Goal: Task Accomplishment & Management: Complete application form

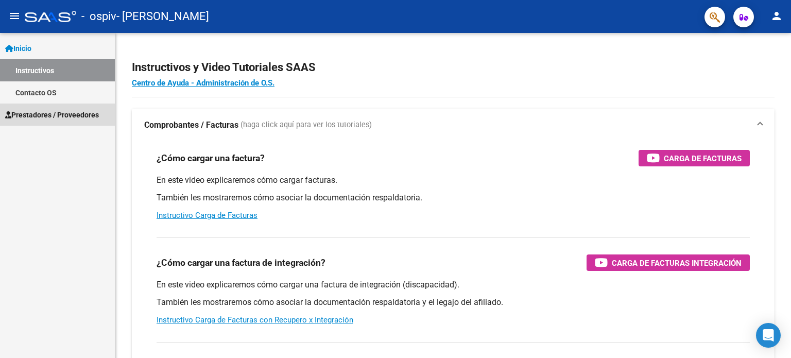
click at [48, 115] on span "Prestadores / Proveedores" at bounding box center [52, 114] width 94 height 11
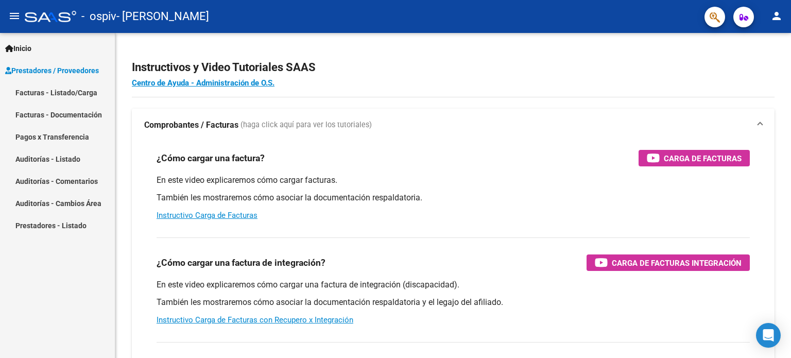
click at [47, 96] on link "Facturas - Listado/Carga" at bounding box center [57, 92] width 115 height 22
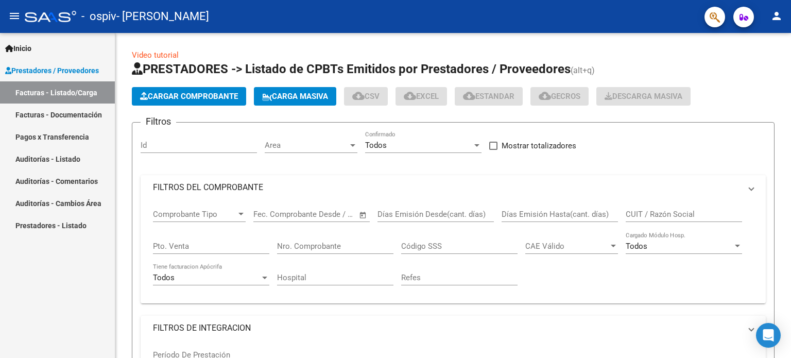
click at [45, 97] on link "Facturas - Listado/Carga" at bounding box center [57, 92] width 115 height 22
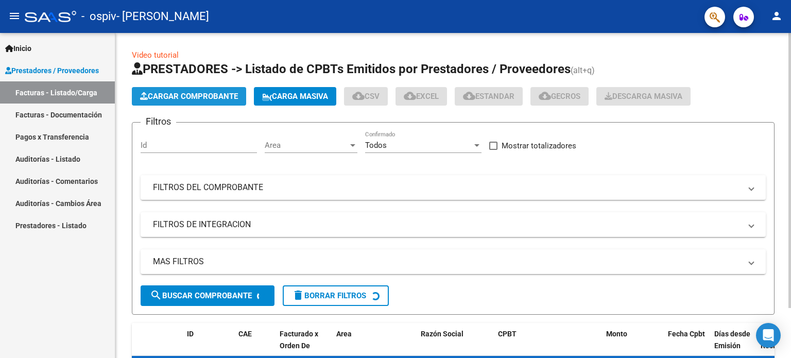
click at [177, 97] on span "Cargar Comprobante" at bounding box center [189, 96] width 98 height 9
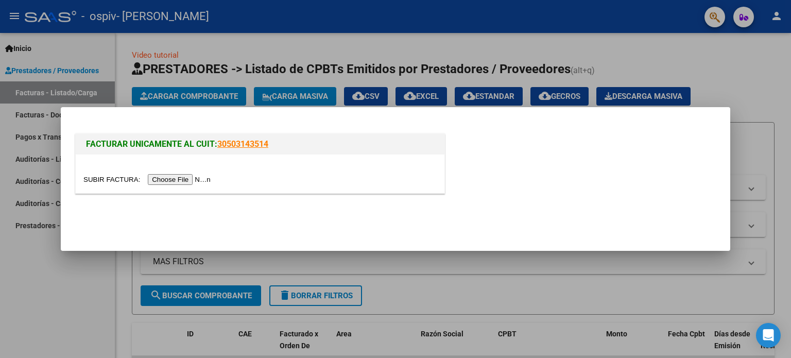
click at [163, 180] on input "file" at bounding box center [148, 179] width 130 height 11
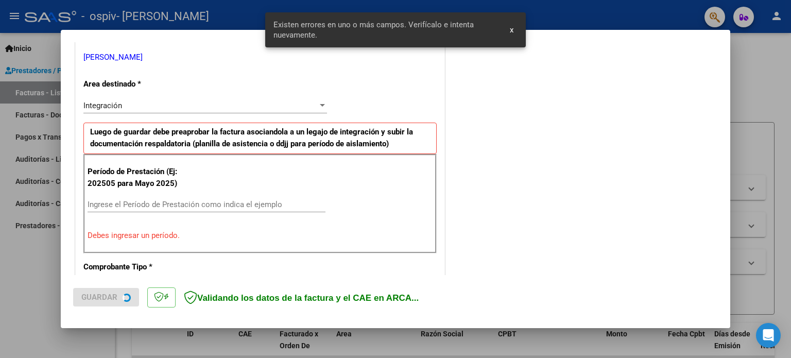
scroll to position [222, 0]
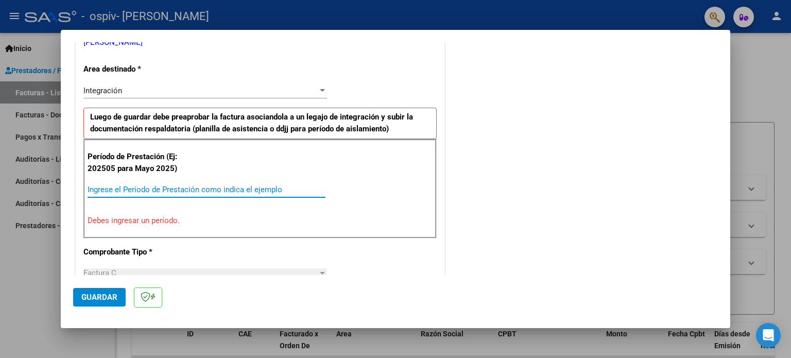
click at [141, 189] on input "Ingrese el Período de Prestación como indica el ejemplo" at bounding box center [207, 189] width 238 height 9
type input "-1"
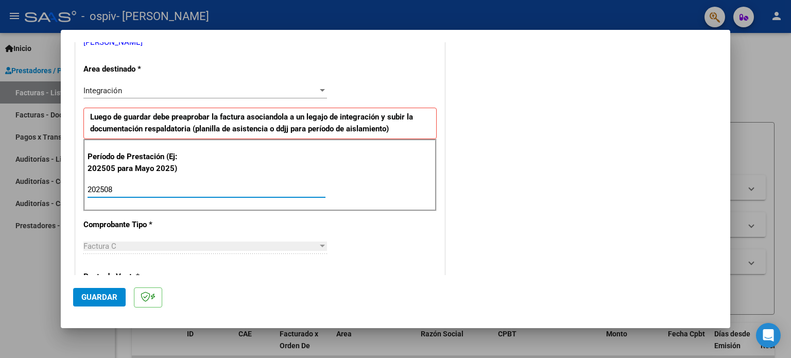
type input "202508"
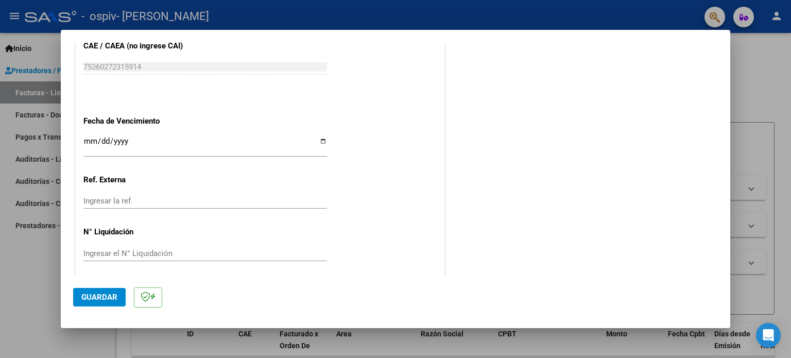
scroll to position [672, 0]
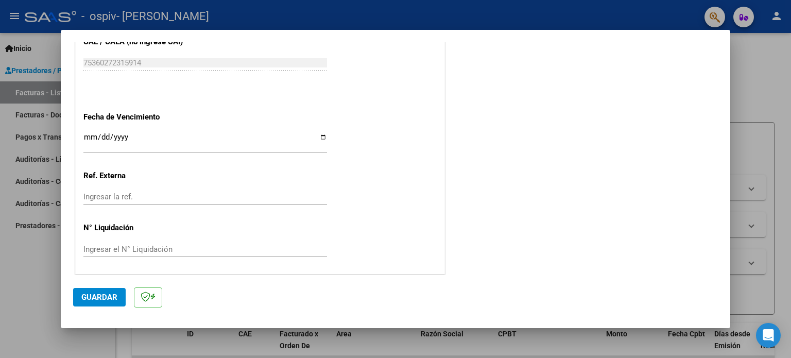
click at [319, 137] on input "Ingresar la fecha" at bounding box center [204, 141] width 243 height 16
type input "[DATE]"
click at [91, 298] on span "Guardar" at bounding box center [99, 296] width 36 height 9
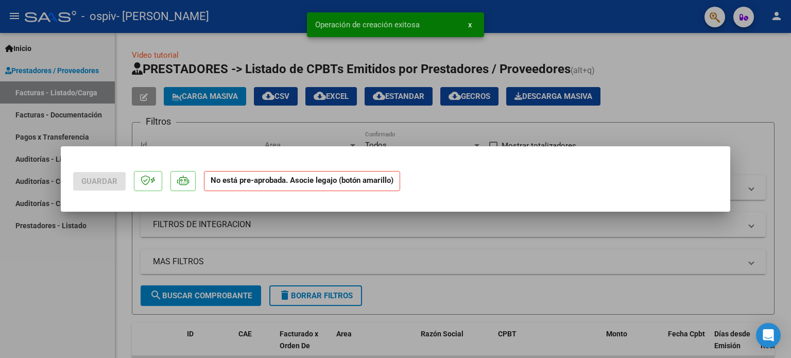
scroll to position [0, 0]
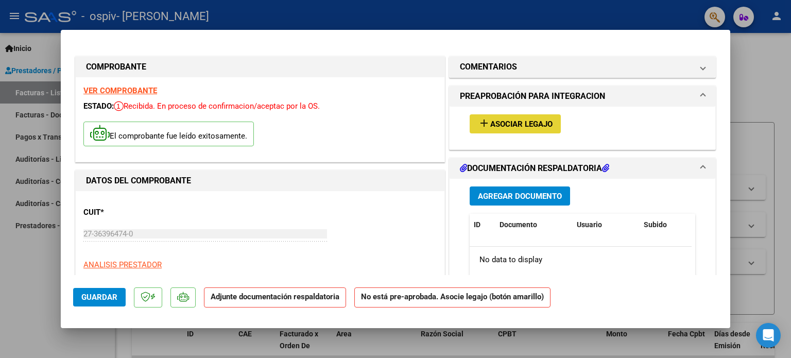
click at [490, 125] on span "Asociar Legajo" at bounding box center [521, 123] width 62 height 9
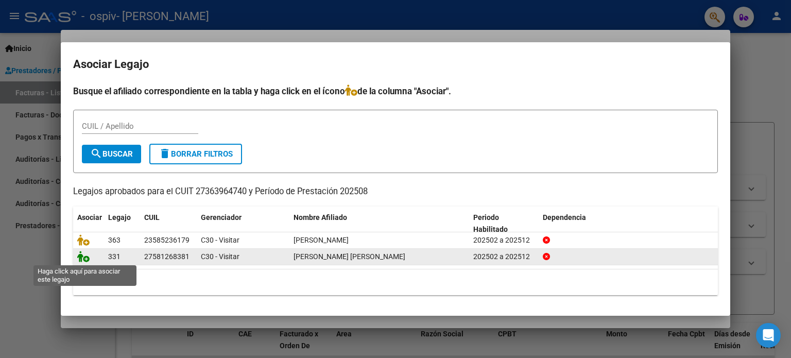
click at [86, 257] on icon at bounding box center [83, 256] width 12 height 11
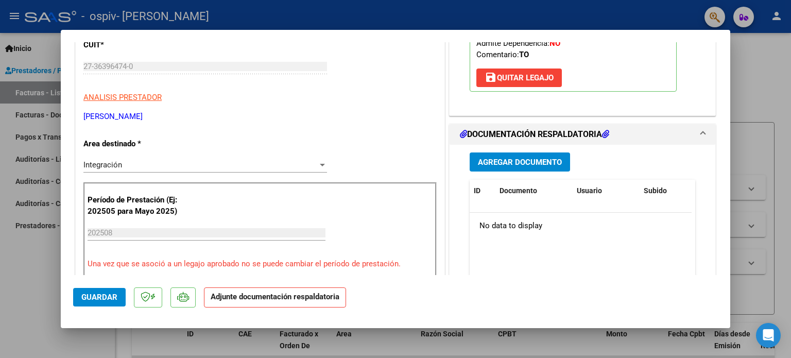
scroll to position [171, 0]
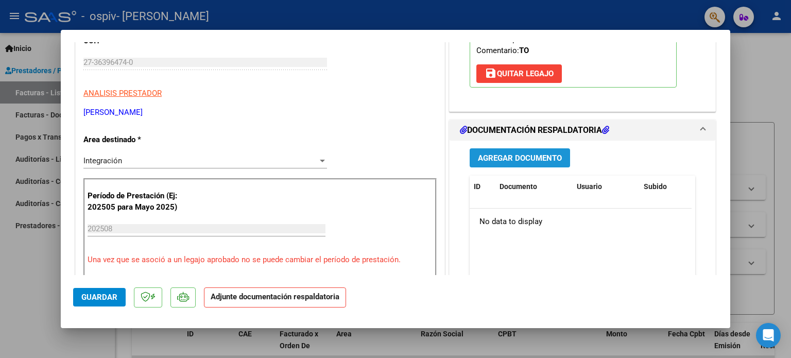
click at [546, 149] on button "Agregar Documento" at bounding box center [519, 157] width 100 height 19
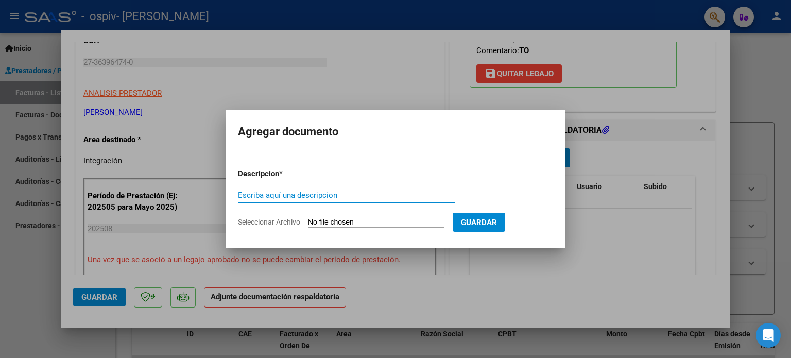
click at [285, 195] on input "Escriba aquí una descripcion" at bounding box center [346, 194] width 217 height 9
type input "planilla de asistencia"
click at [270, 220] on span "Seleccionar Archivo" at bounding box center [269, 222] width 62 height 8
click at [308, 220] on input "Seleccionar Archivo" at bounding box center [376, 223] width 136 height 10
type input "C:\fakepath\Pl [PERSON_NAME].pdf"
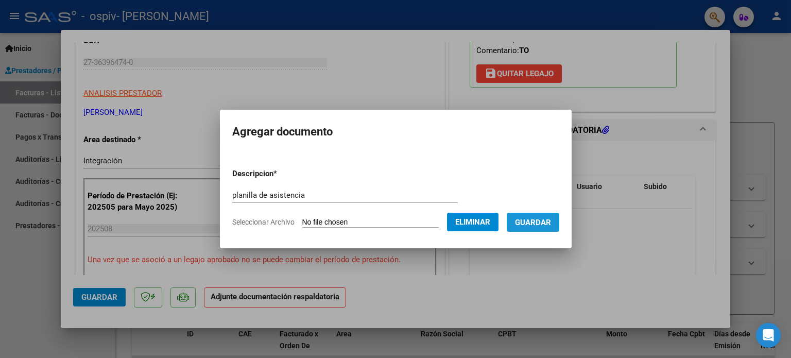
click at [536, 226] on span "Guardar" at bounding box center [533, 222] width 36 height 9
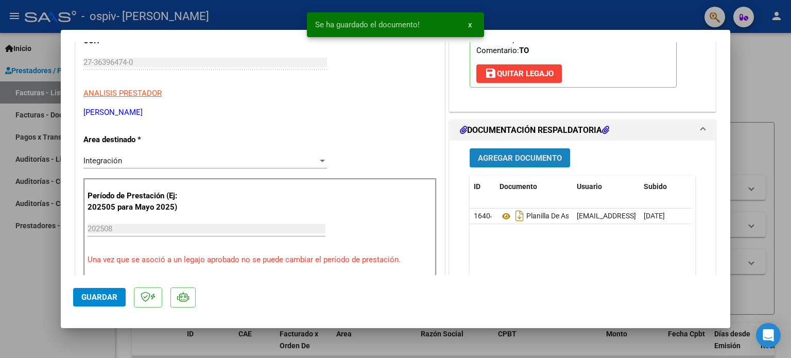
click at [521, 157] on span "Agregar Documento" at bounding box center [520, 157] width 84 height 9
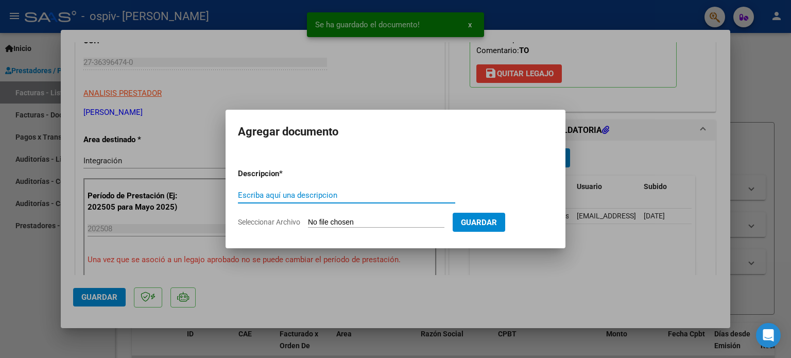
click at [329, 191] on input "Escriba aquí una descripcion" at bounding box center [346, 194] width 217 height 9
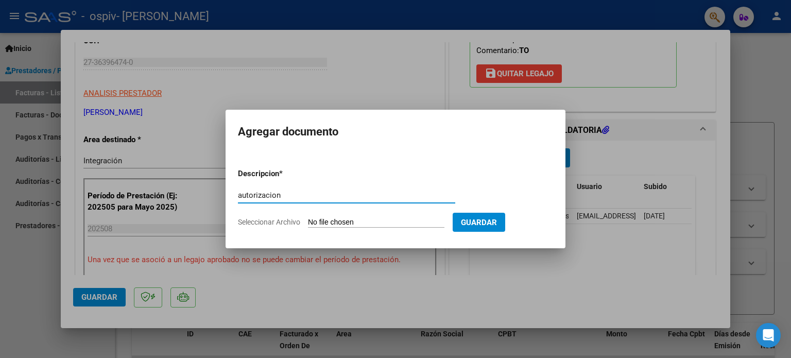
click at [264, 192] on input "autorizacion" at bounding box center [346, 194] width 217 height 9
type input "autorización"
click at [287, 221] on span "Seleccionar Archivo" at bounding box center [269, 222] width 62 height 8
click at [308, 221] on input "Seleccionar Archivo" at bounding box center [376, 223] width 136 height 10
type input "C:\fakepath\Presu autorizado [PERSON_NAME].pdf"
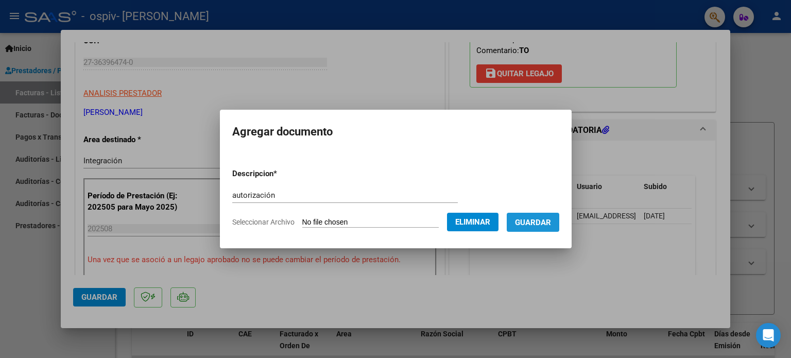
click at [548, 223] on span "Guardar" at bounding box center [533, 222] width 36 height 9
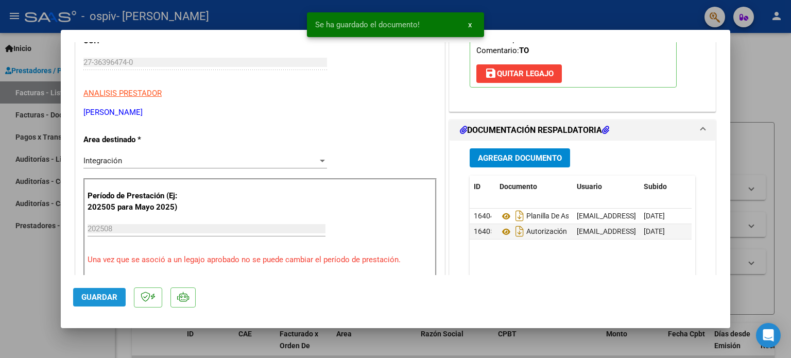
click at [84, 296] on span "Guardar" at bounding box center [99, 296] width 36 height 9
click at [766, 110] on div at bounding box center [395, 179] width 791 height 358
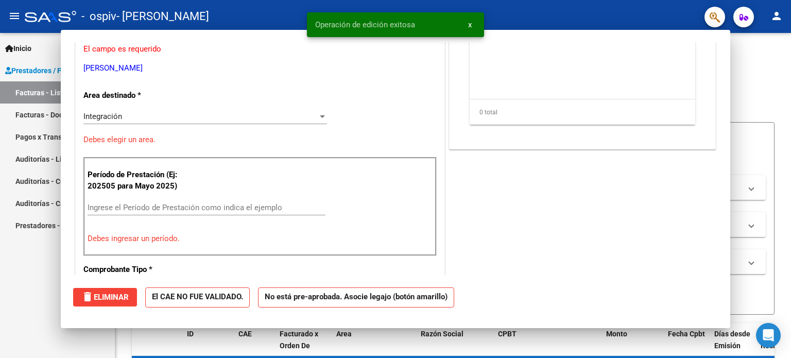
scroll to position [0, 0]
